Goal: Find specific page/section: Find specific page/section

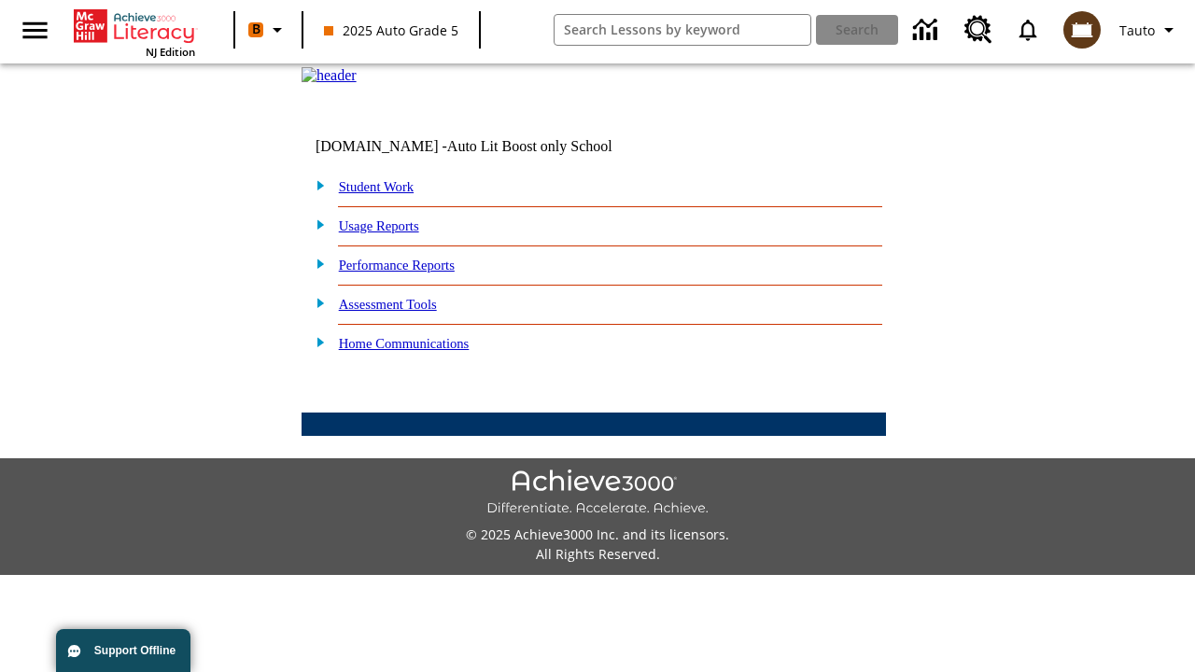
click at [388, 194] on link "Student Work" at bounding box center [376, 186] width 75 height 15
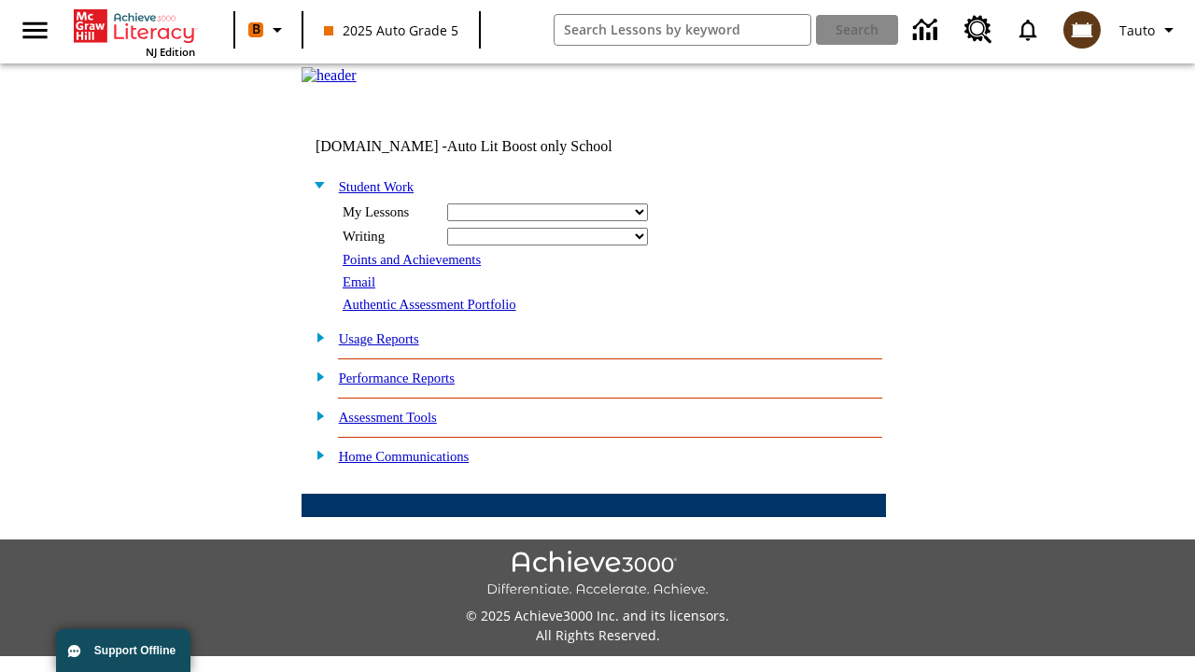
select select "/options/reports/?report_id=24&atype=14&section=2"
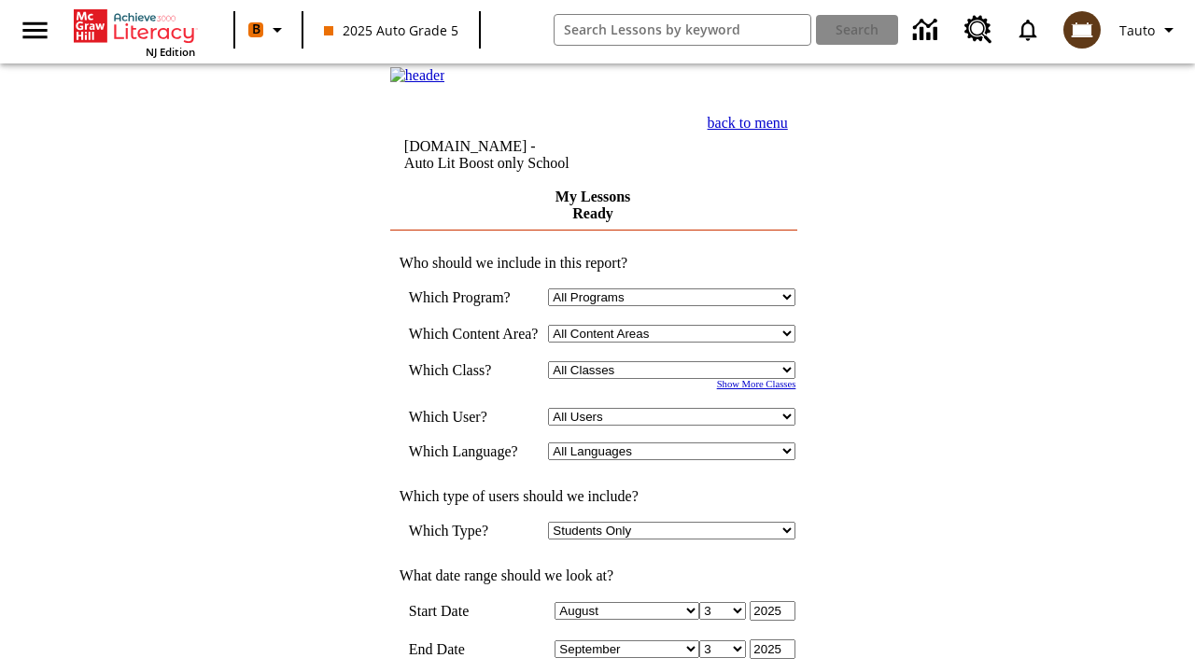
scroll to position [487, 0]
